Goal: Check status: Check status

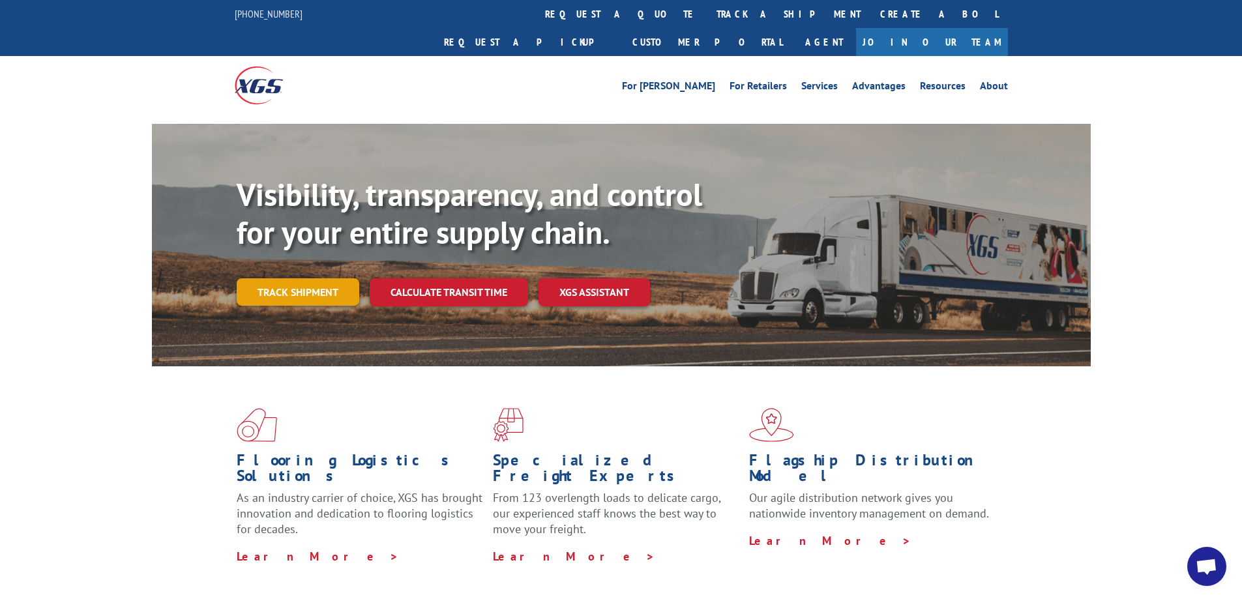
click at [334, 278] on link "Track shipment" at bounding box center [298, 291] width 123 height 27
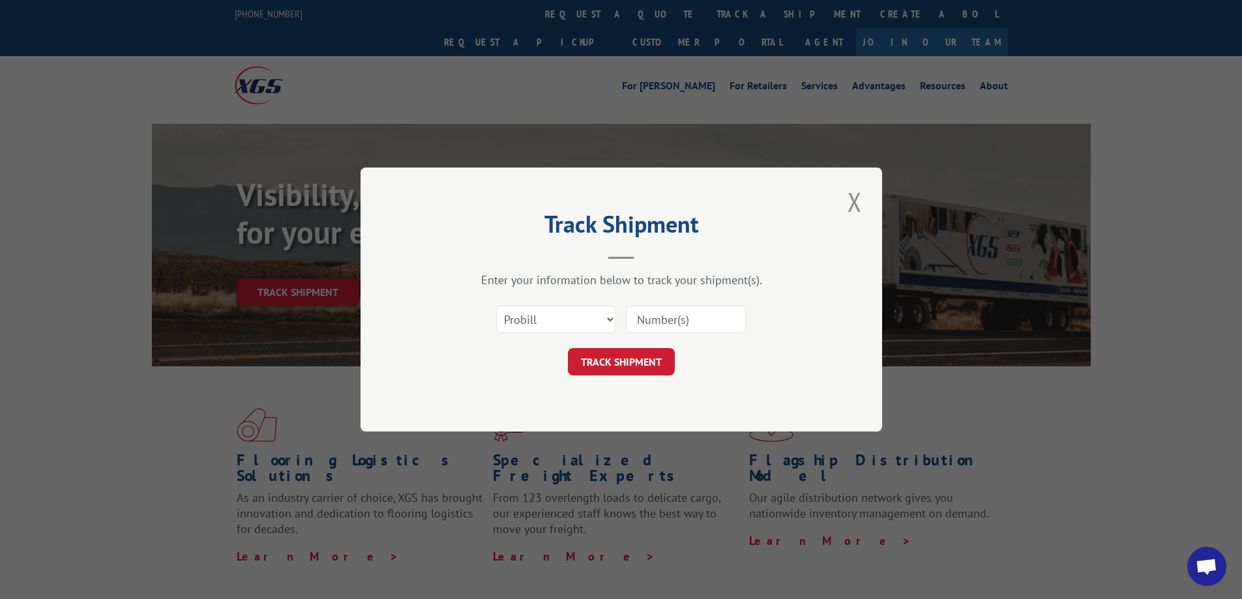
click at [680, 309] on input at bounding box center [686, 319] width 120 height 27
paste input "17536334"
type input "17536334"
click at [651, 362] on button "TRACK SHIPMENT" at bounding box center [621, 361] width 107 height 27
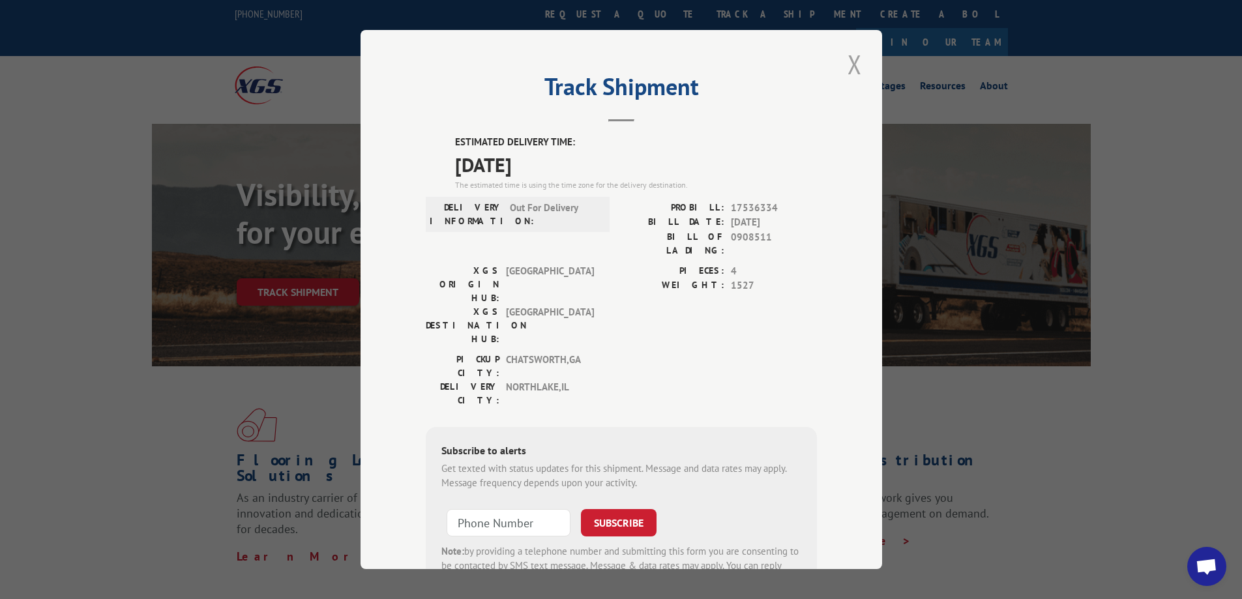
click at [847, 57] on button "Close modal" at bounding box center [855, 64] width 22 height 36
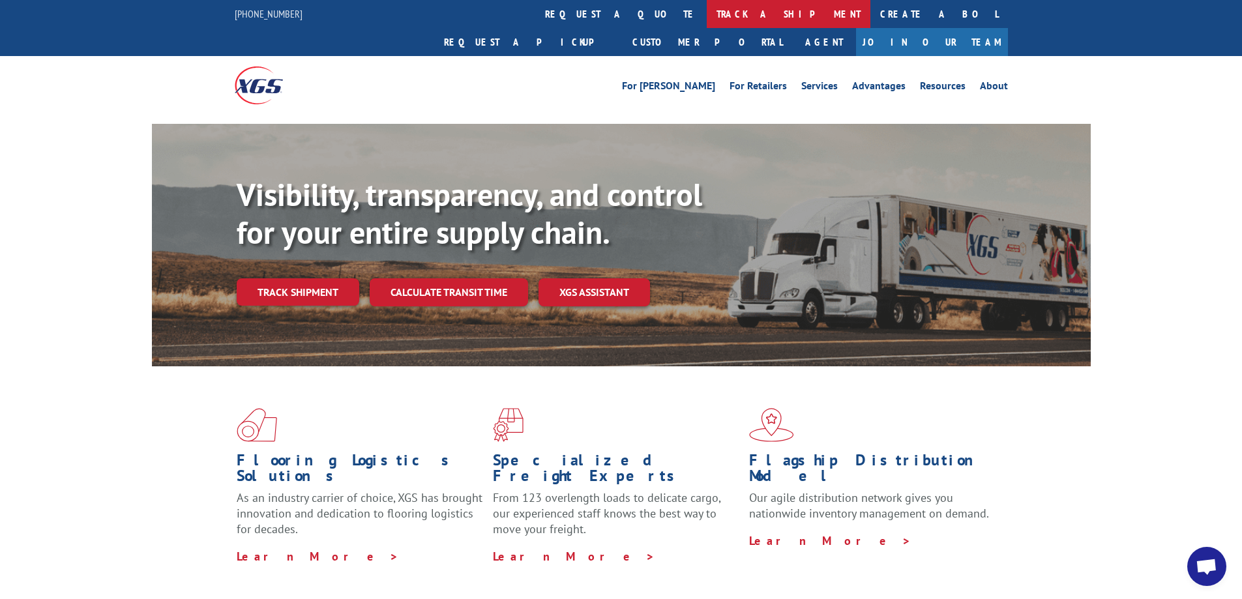
click at [707, 4] on link "track a shipment" at bounding box center [789, 14] width 164 height 28
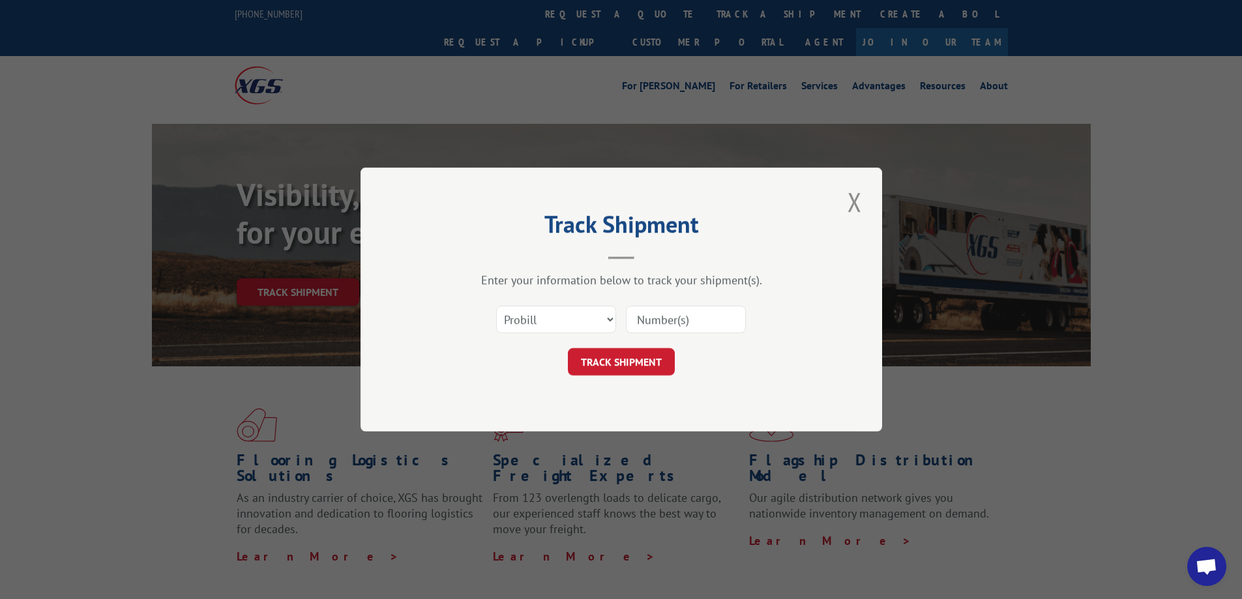
paste input "17461945"
type input "17461945"
click at [660, 359] on button "TRACK SHIPMENT" at bounding box center [621, 361] width 107 height 27
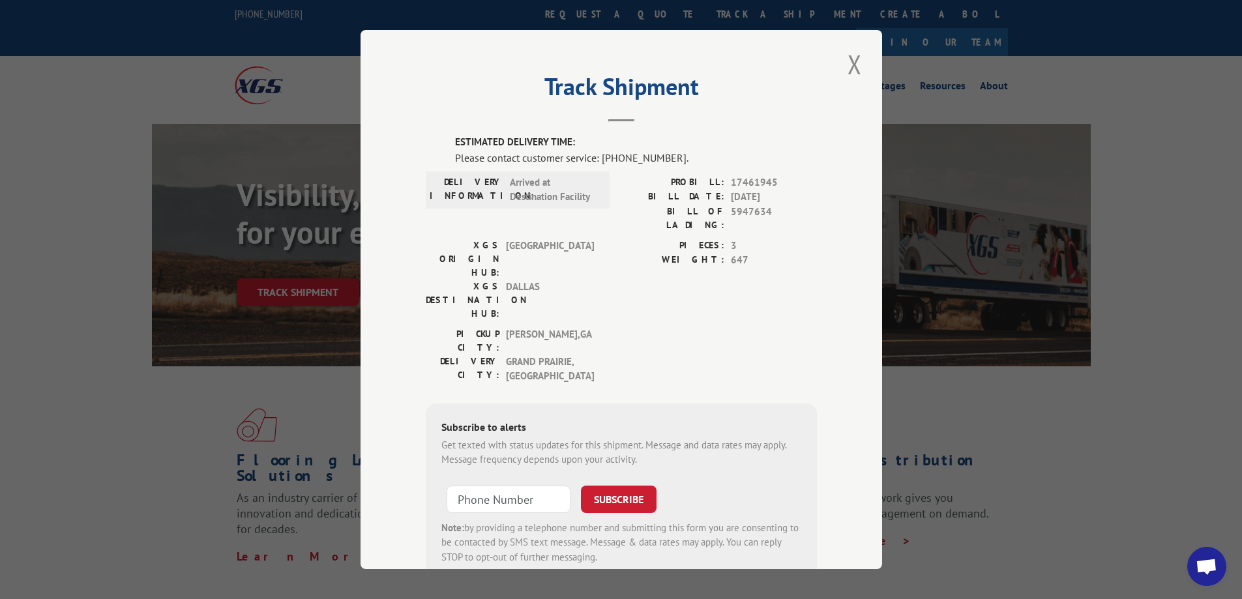
click at [1216, 559] on span "Open chat" at bounding box center [1207, 568] width 22 height 18
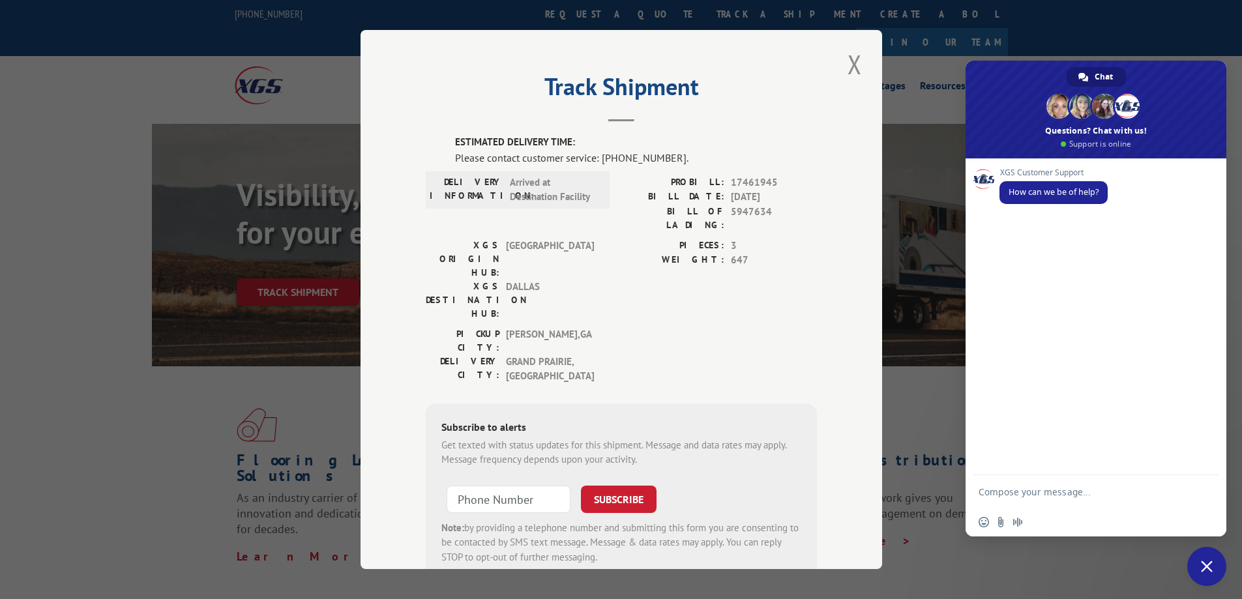
click at [1076, 489] on textarea "Compose your message..." at bounding box center [1082, 491] width 209 height 33
type textarea "WHEN WILL PROBILL 17461945 DELIVER ?"
click at [1203, 487] on span "Send" at bounding box center [1204, 492] width 10 height 10
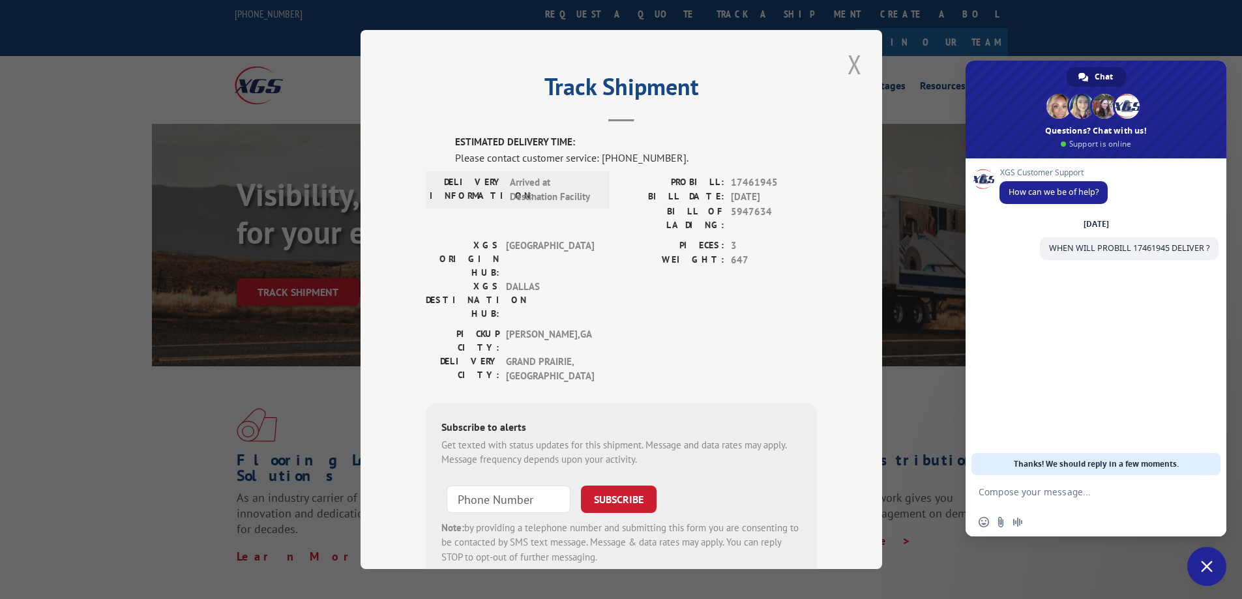
click at [847, 57] on button "Close modal" at bounding box center [855, 64] width 22 height 36
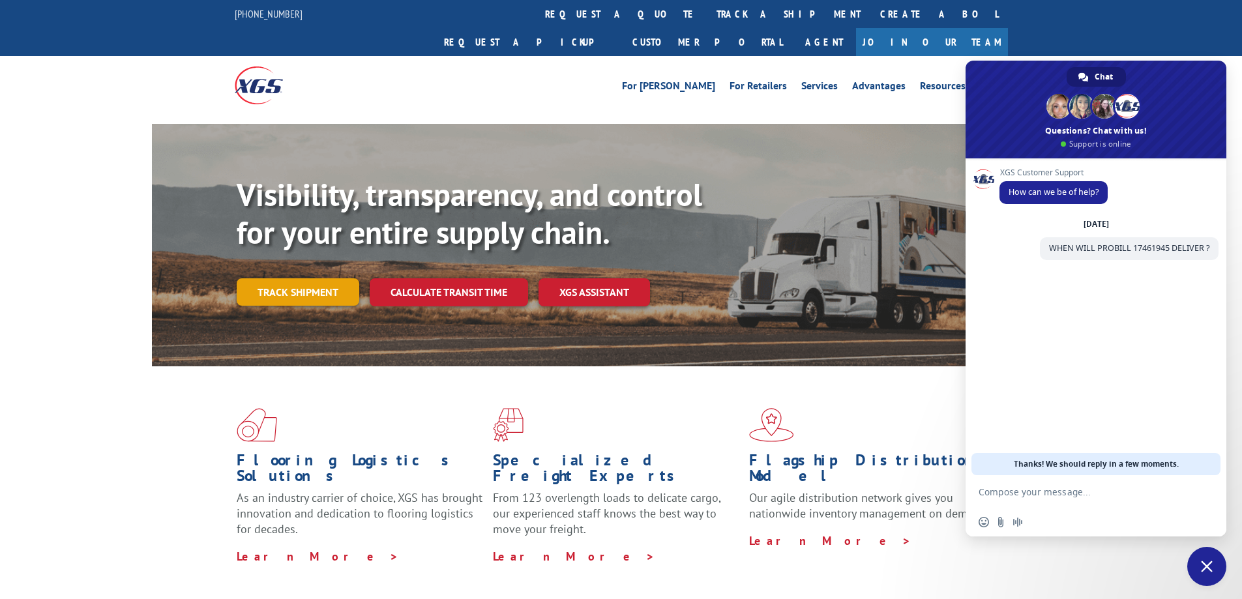
click at [314, 278] on link "Track shipment" at bounding box center [298, 291] width 123 height 27
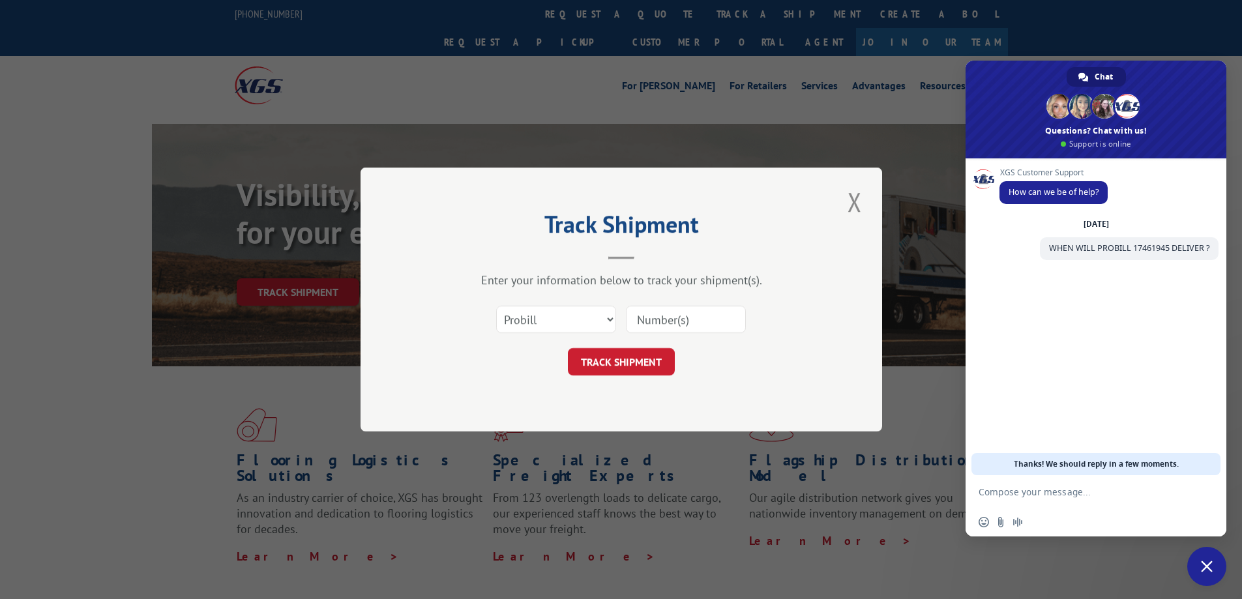
click at [657, 319] on input at bounding box center [686, 319] width 120 height 27
paste input "17461946"
type input "17461946"
click at [646, 357] on button "TRACK SHIPMENT" at bounding box center [621, 361] width 107 height 27
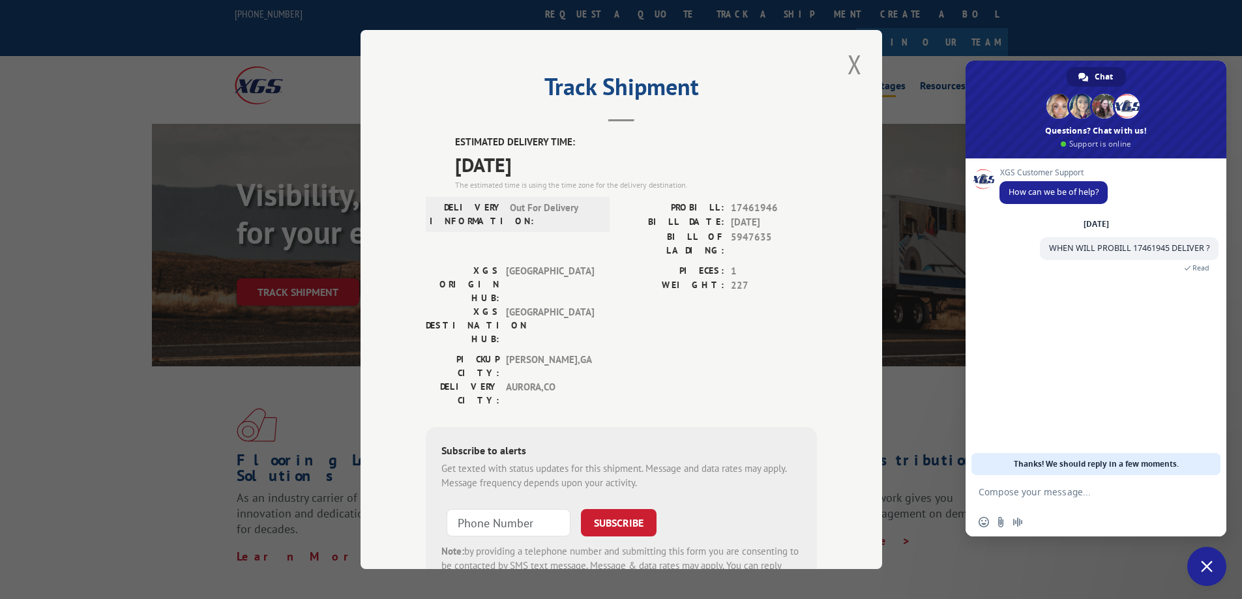
click at [850, 65] on button "Close modal" at bounding box center [855, 64] width 22 height 36
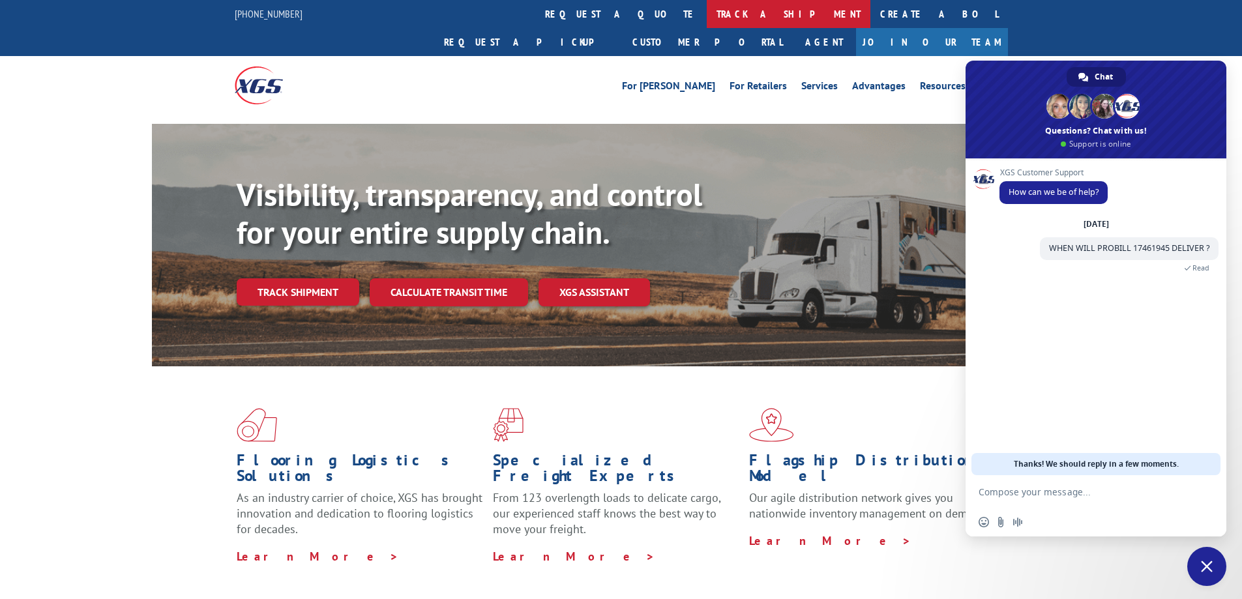
click at [707, 14] on link "track a shipment" at bounding box center [789, 14] width 164 height 28
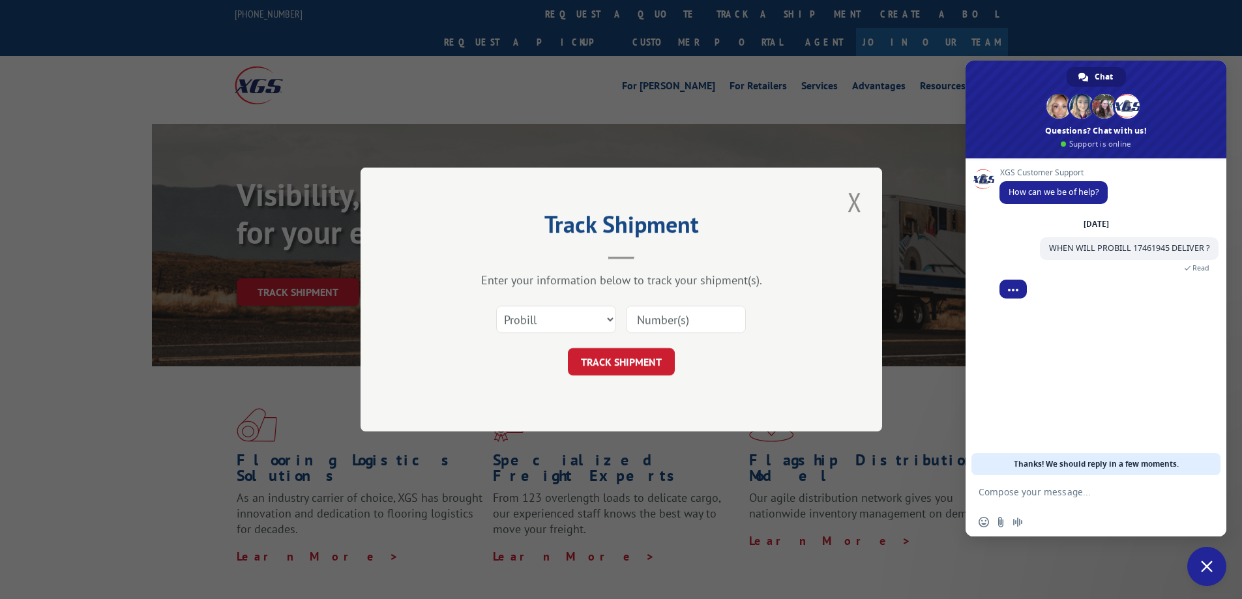
click at [687, 321] on input at bounding box center [686, 319] width 120 height 27
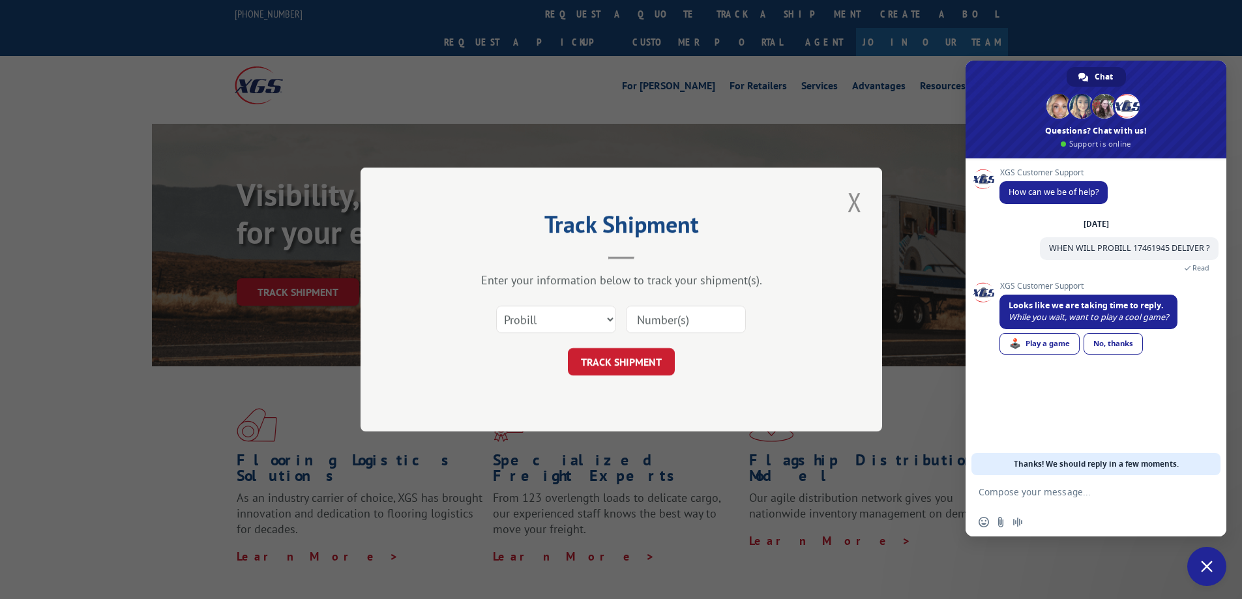
paste input "17462532"
type input "17462532"
click at [656, 355] on button "TRACK SHIPMENT" at bounding box center [621, 361] width 107 height 27
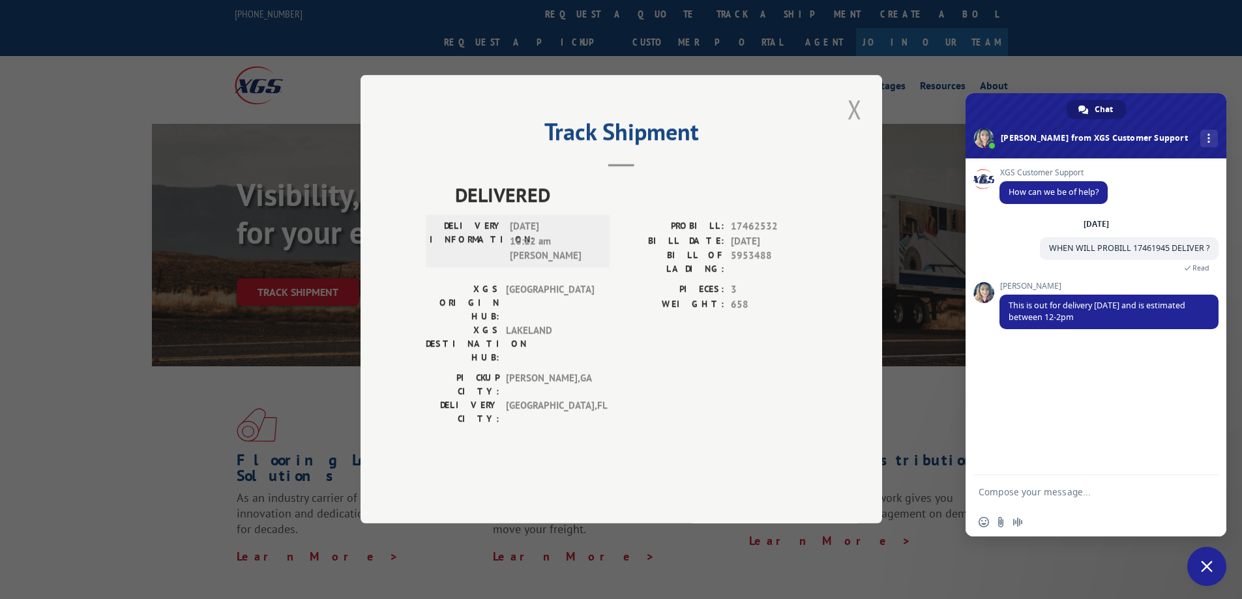
click at [853, 127] on button "Close modal" at bounding box center [855, 109] width 22 height 36
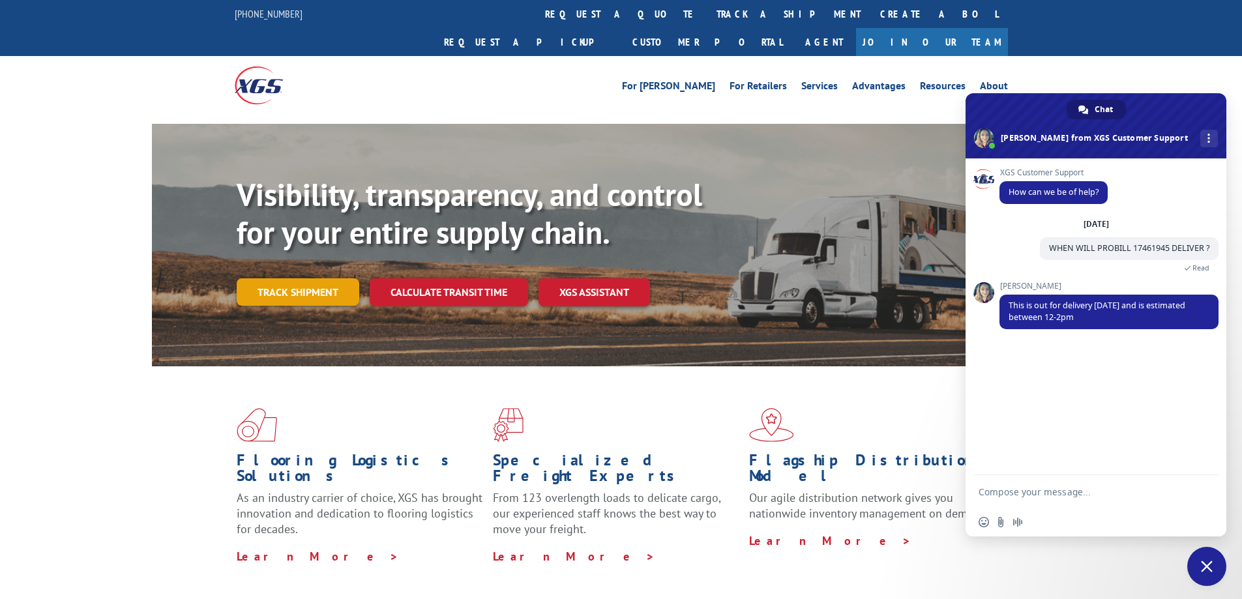
click at [303, 278] on link "Track shipment" at bounding box center [298, 291] width 123 height 27
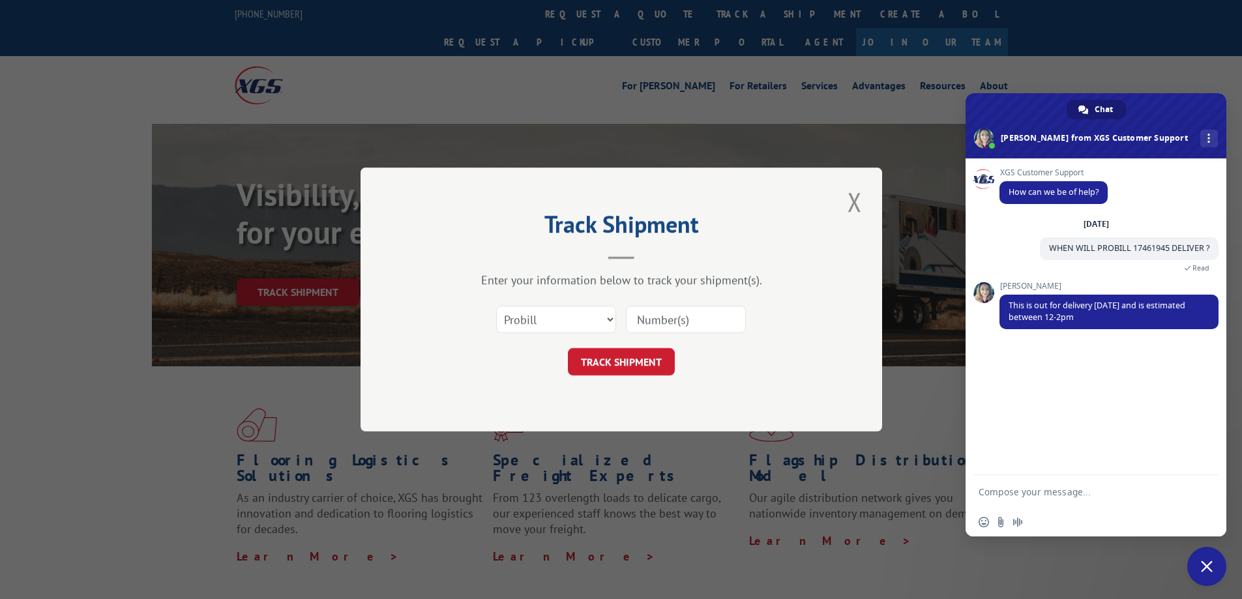
click at [694, 317] on input at bounding box center [686, 319] width 120 height 27
paste input "17462360"
type input "17462360"
click at [655, 367] on button "TRACK SHIPMENT" at bounding box center [621, 361] width 107 height 27
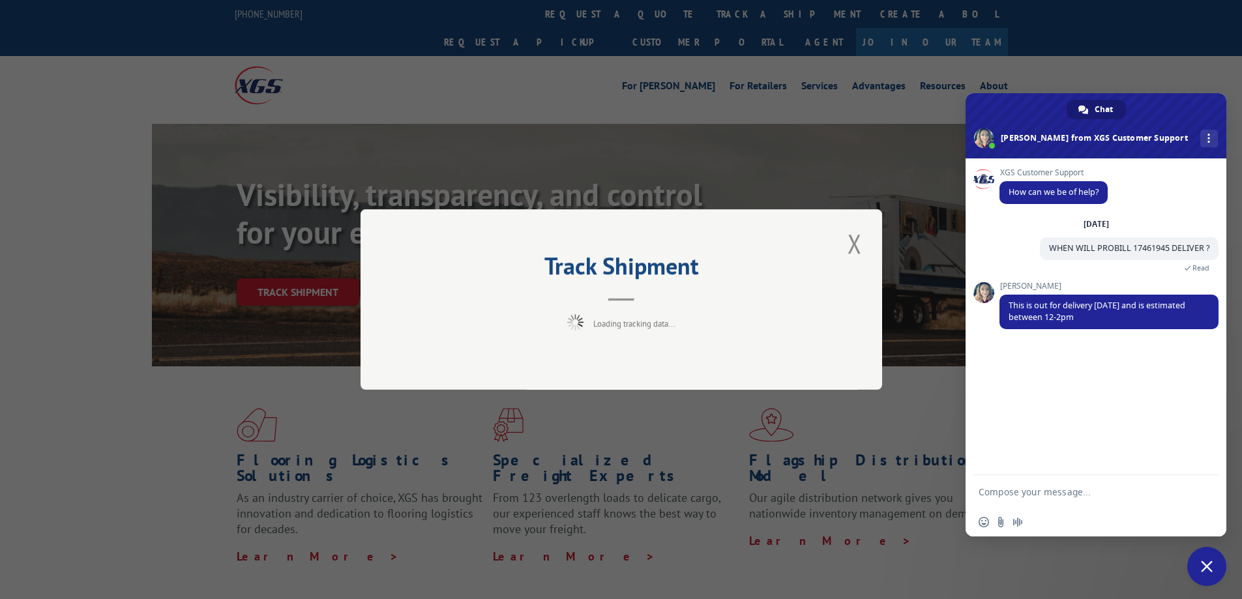
click at [1077, 492] on textarea "Compose your message..." at bounding box center [1082, 491] width 209 height 33
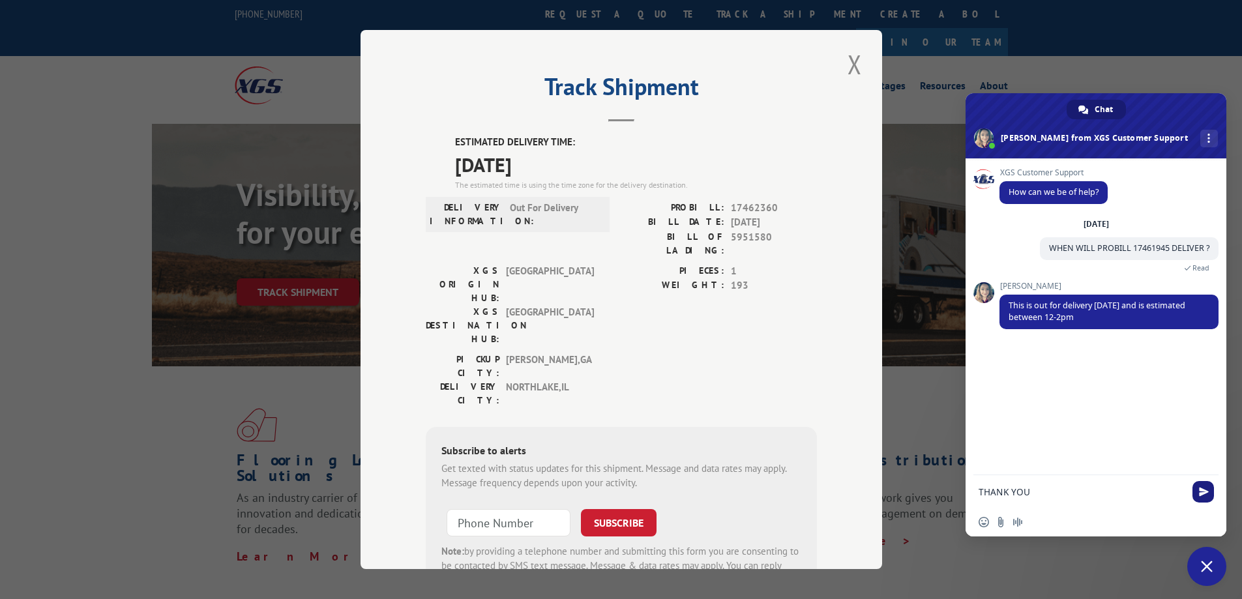
type textarea "THANK YOU"
click at [1200, 482] on span "Send" at bounding box center [1203, 492] width 22 height 22
click at [850, 60] on button "Close modal" at bounding box center [855, 64] width 22 height 36
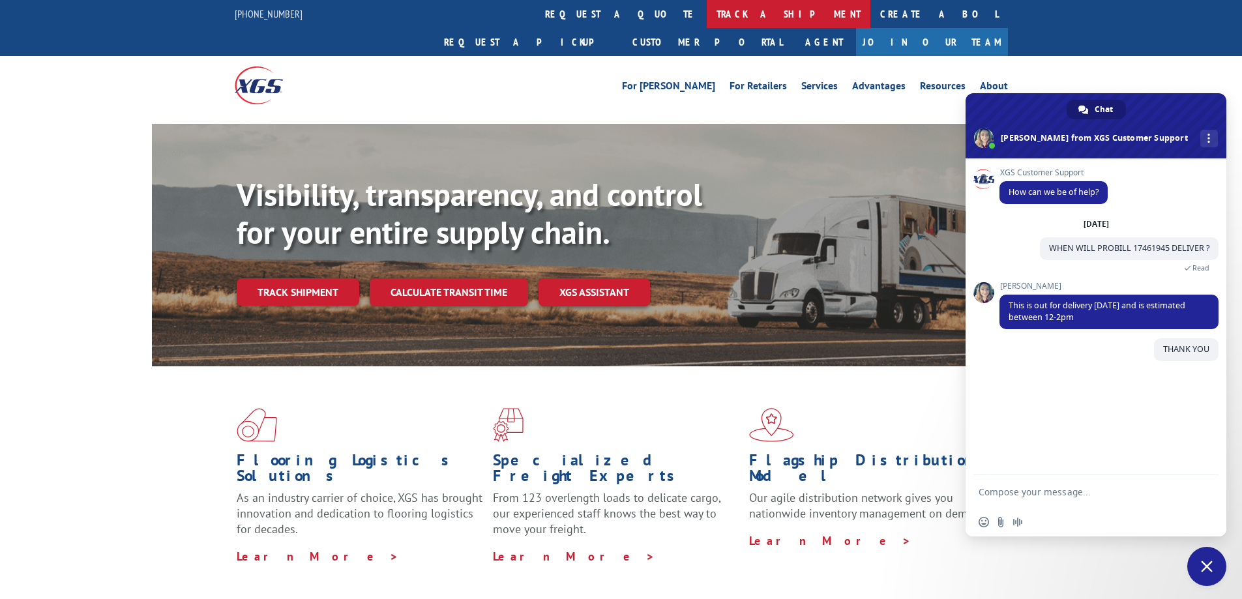
click at [707, 7] on link "track a shipment" at bounding box center [789, 14] width 164 height 28
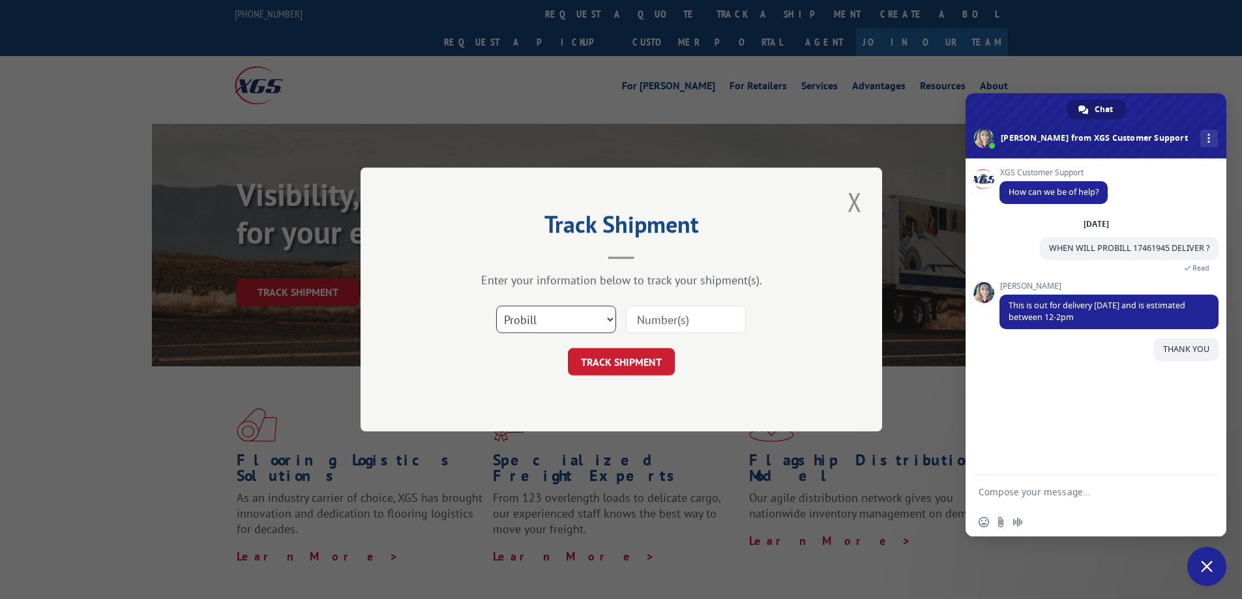
drag, startPoint x: 572, startPoint y: 323, endPoint x: 570, endPoint y: 332, distance: 10.0
click at [572, 323] on select "Select category... Probill BOL PO" at bounding box center [556, 319] width 120 height 27
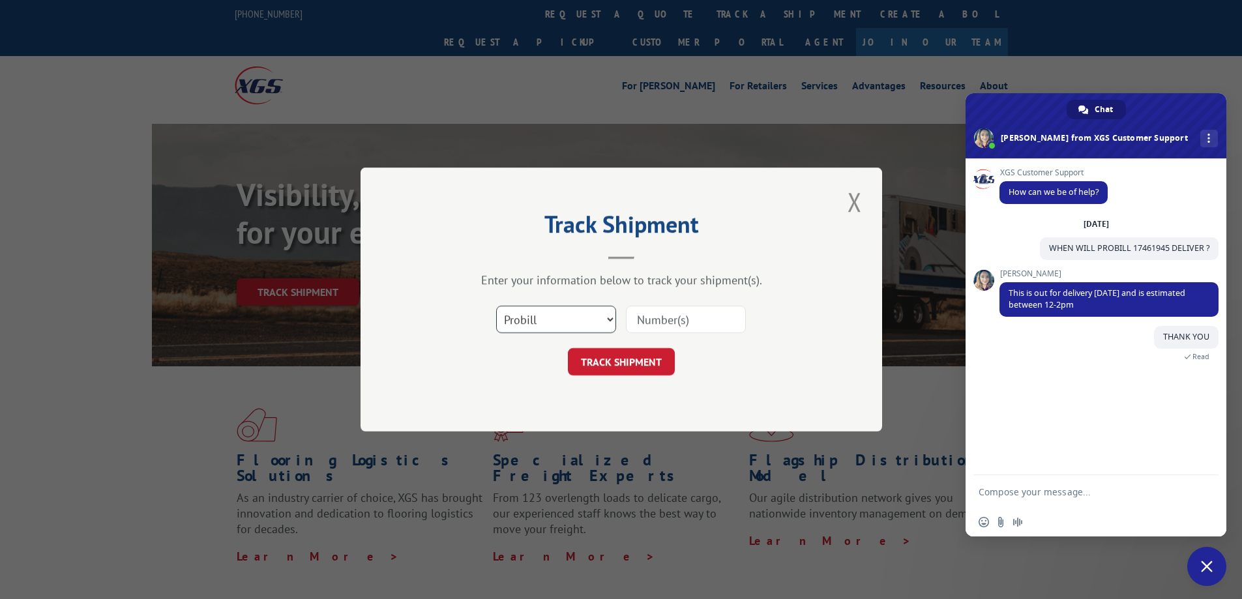
select select "po"
click at [496, 306] on select "Select category... Probill BOL PO" at bounding box center [556, 319] width 120 height 27
click at [675, 321] on input at bounding box center [686, 319] width 120 height 27
paste input "905079"
type input "905079"
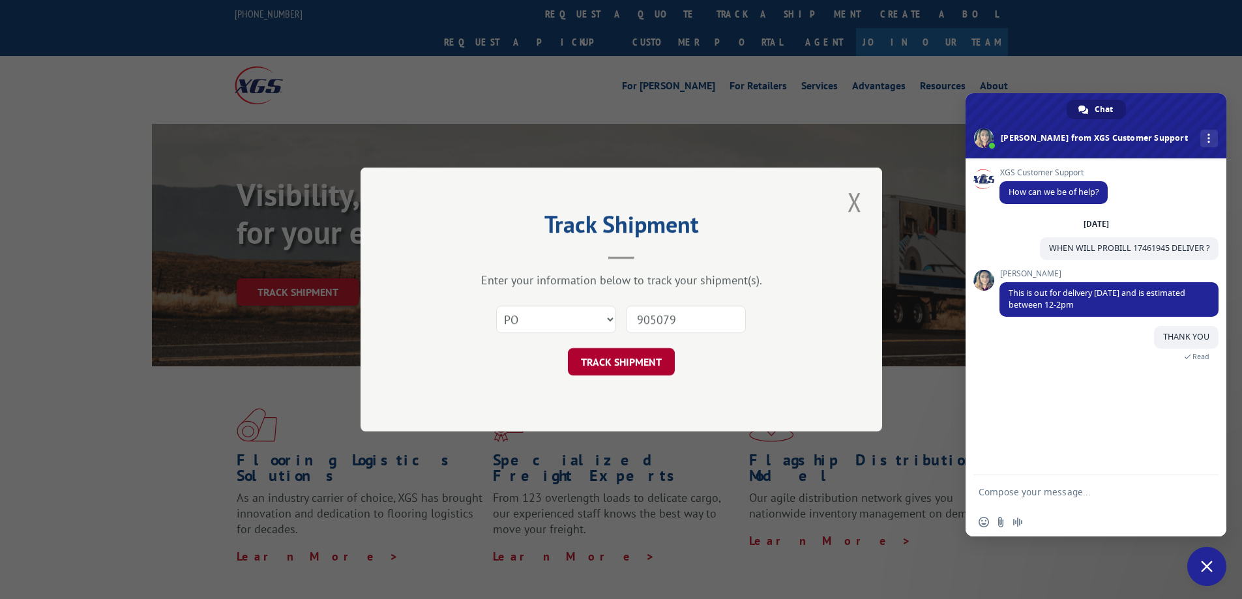
click at [625, 364] on button "TRACK SHIPMENT" at bounding box center [621, 361] width 107 height 27
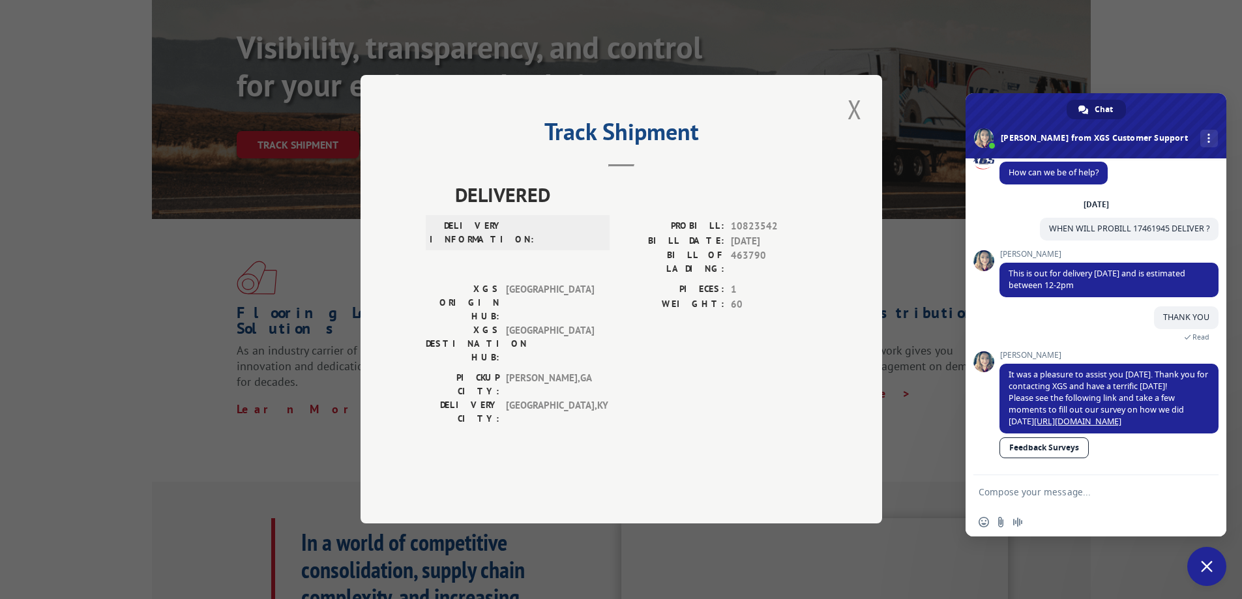
scroll to position [130, 0]
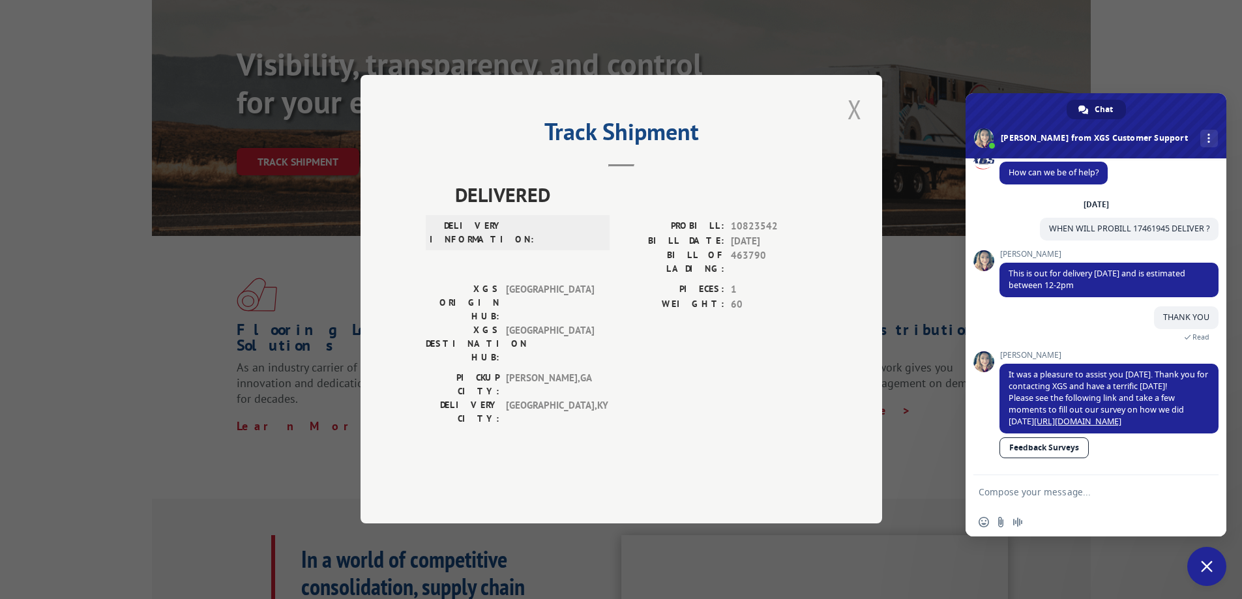
click at [857, 127] on button "Close modal" at bounding box center [855, 109] width 22 height 36
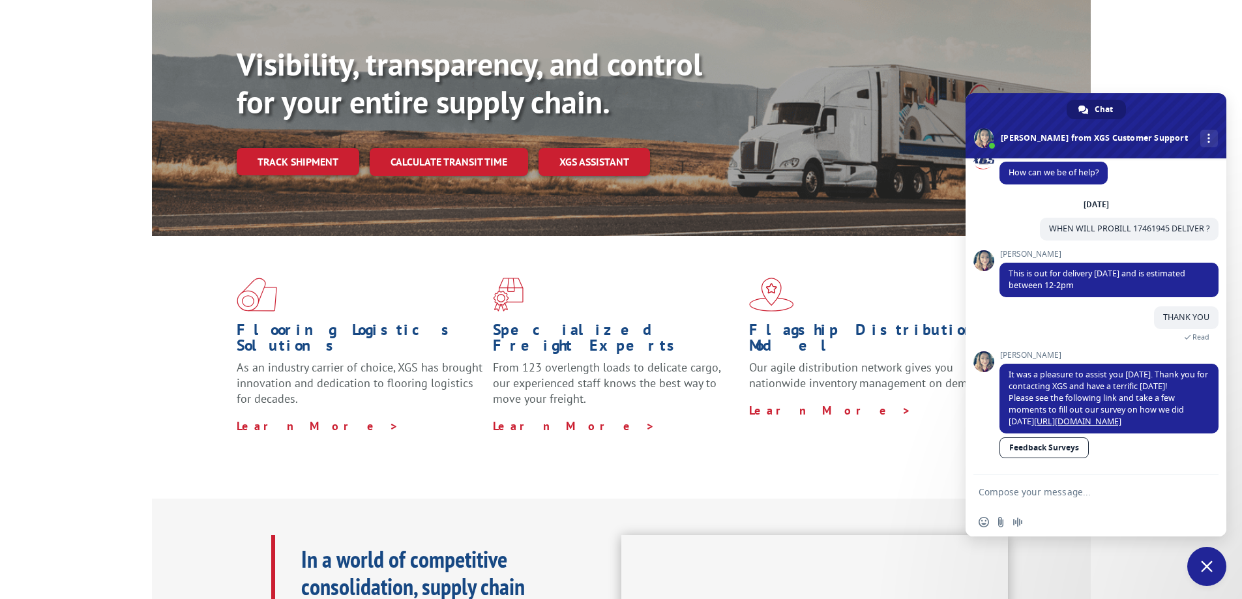
scroll to position [0, 0]
